Goal: Task Accomplishment & Management: Manage account settings

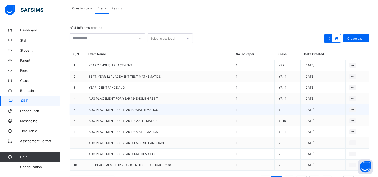
scroll to position [30, 0]
click at [345, 126] on div "Deactivate" at bounding box center [342, 128] width 21 height 5
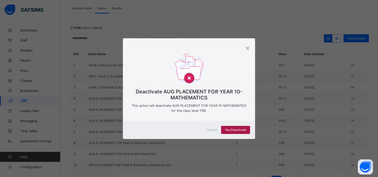
click at [232, 127] on div "Yes, Deactivate" at bounding box center [235, 130] width 29 height 8
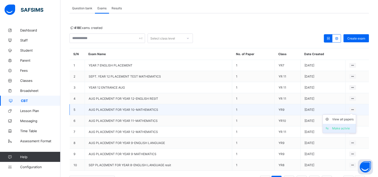
click at [342, 127] on div "Make actvie" at bounding box center [342, 128] width 21 height 5
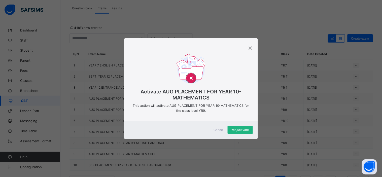
click at [238, 127] on div "Yes, Activate" at bounding box center [240, 130] width 25 height 8
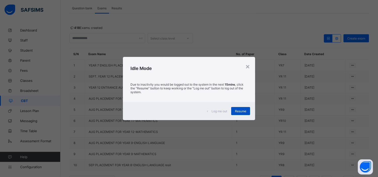
click at [242, 110] on span "Resume" at bounding box center [240, 111] width 11 height 4
